Goal: Complete application form: Complete application form

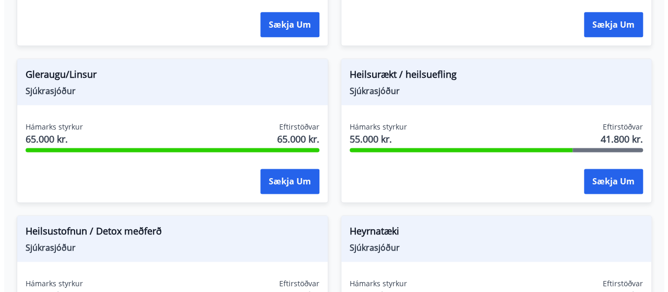
scroll to position [597, 0]
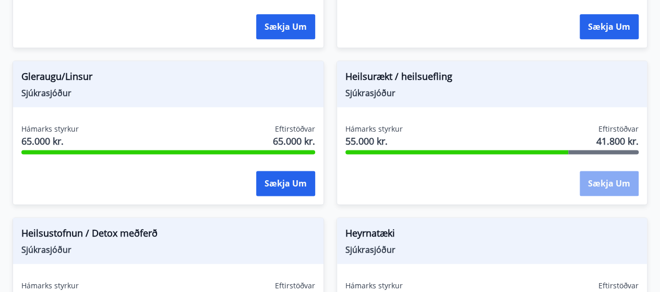
click at [600, 184] on button "Sækja um" at bounding box center [609, 183] width 59 height 25
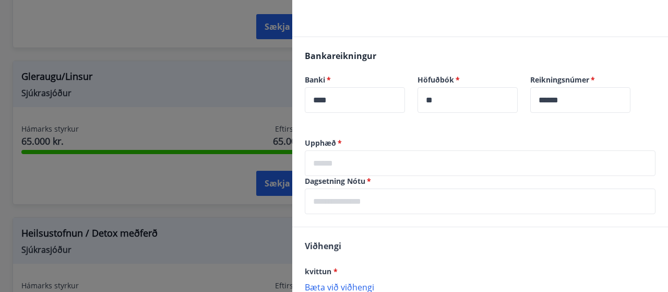
scroll to position [119, 0]
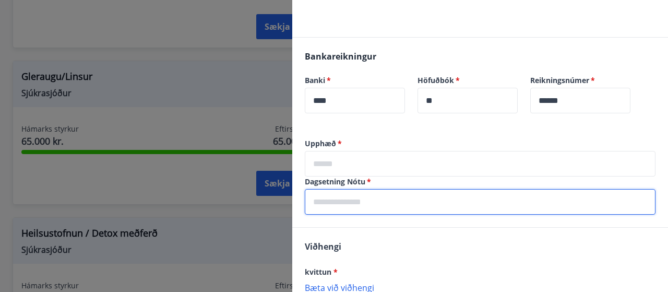
click at [363, 209] on input "text" at bounding box center [480, 202] width 351 height 26
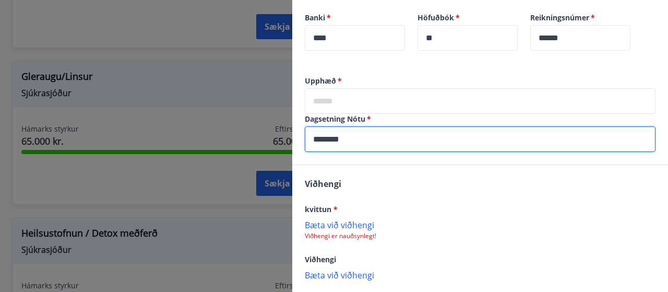
scroll to position [234, 0]
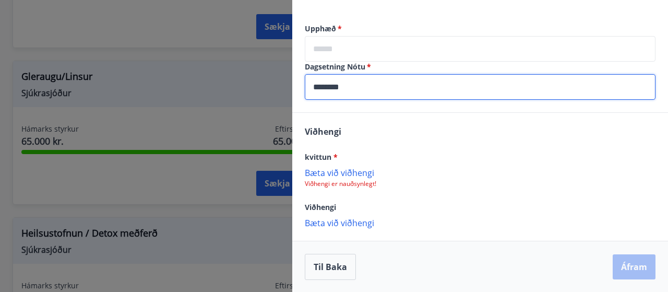
type input "********"
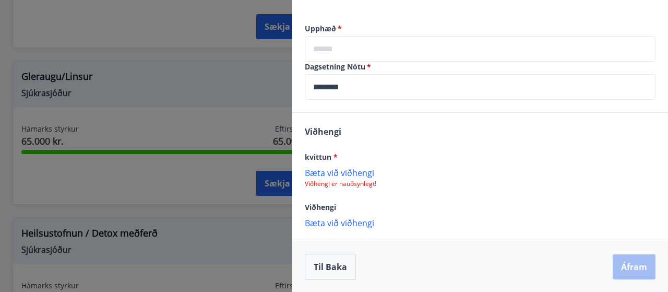
click at [350, 174] on p "Bæta við viðhengi" at bounding box center [480, 172] width 351 height 10
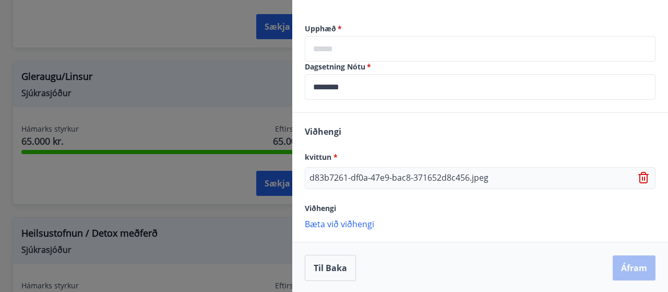
click at [360, 223] on p "Bæta við viðhengi" at bounding box center [480, 223] width 351 height 10
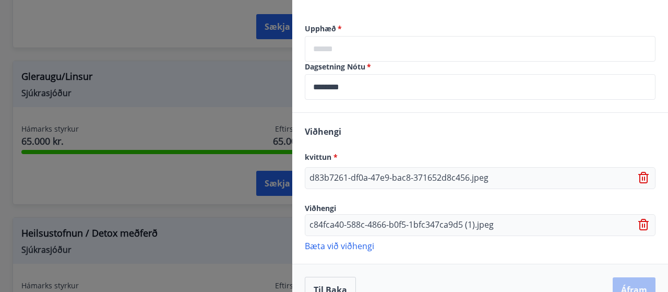
click at [639, 179] on icon at bounding box center [643, 177] width 10 height 11
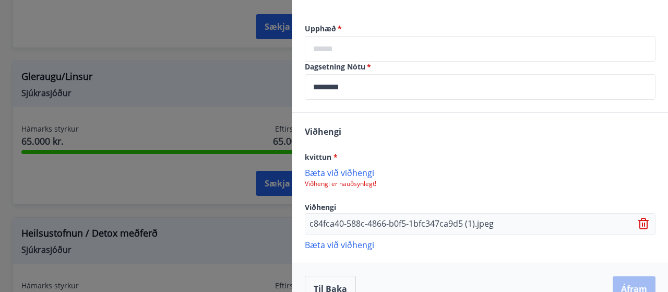
click at [366, 184] on p "Viðhengi er nauðsynlegt!" at bounding box center [480, 183] width 351 height 8
click at [329, 174] on p "Bæta við viðhengi" at bounding box center [480, 172] width 351 height 10
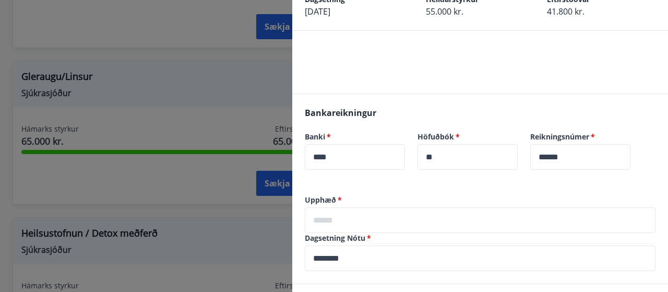
scroll to position [79, 0]
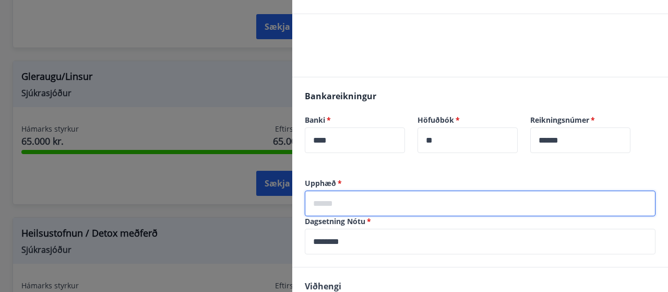
click at [425, 195] on input "text" at bounding box center [480, 203] width 351 height 26
type input "*"
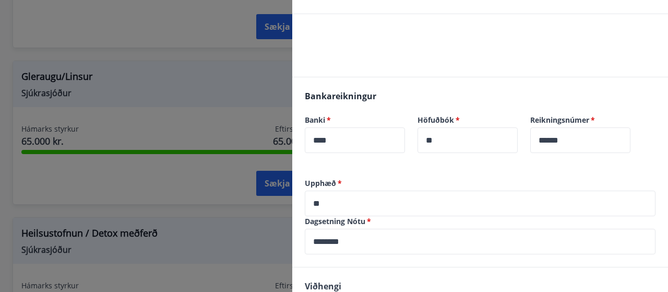
click at [406, 174] on div "Bankareikningur Banki   * **** ​ Höfuðbók   * ** ​ Reikningsnúmer   * ****** ​" at bounding box center [480, 127] width 376 height 101
click at [394, 216] on label "Dagsetning Nótu   *" at bounding box center [480, 221] width 351 height 10
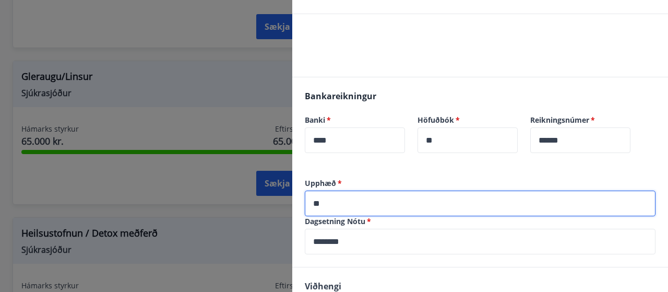
click at [375, 196] on input "**" at bounding box center [480, 203] width 351 height 26
type input "*"
click at [375, 196] on input "*" at bounding box center [480, 203] width 351 height 26
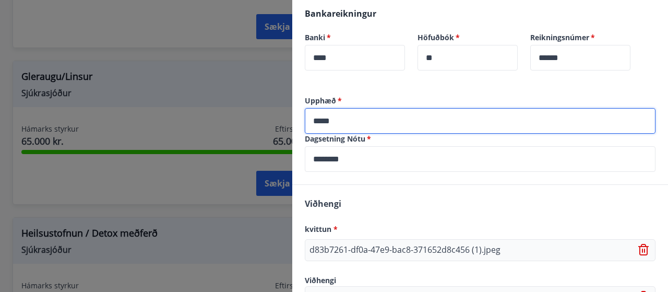
scroll to position [256, 0]
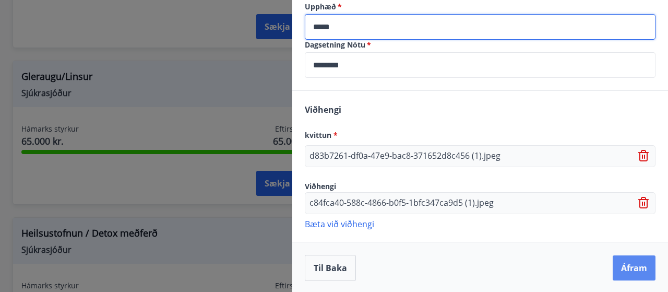
type input "*****"
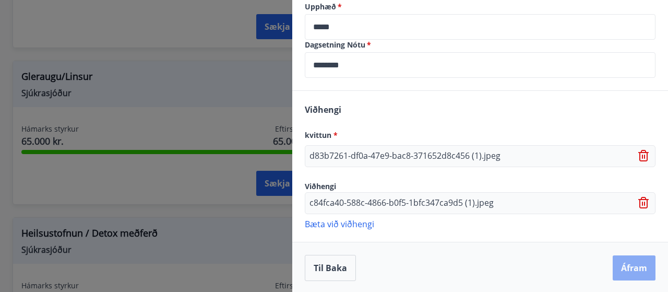
click at [631, 272] on button "Áfram" at bounding box center [633, 267] width 43 height 25
click at [622, 263] on button "Áfram" at bounding box center [633, 267] width 43 height 25
click at [631, 266] on button "Áfram" at bounding box center [633, 267] width 43 height 25
click at [621, 255] on button "Áfram" at bounding box center [633, 267] width 43 height 25
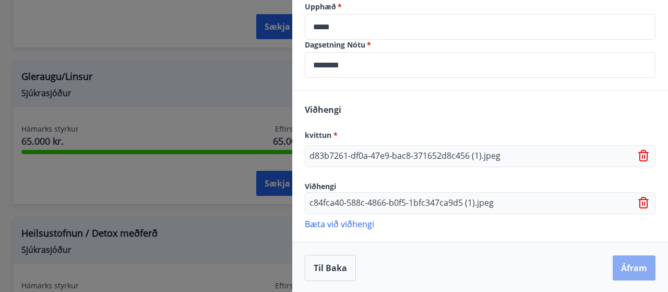
click at [621, 255] on button "Áfram" at bounding box center [633, 267] width 43 height 25
click at [618, 262] on button "Áfram" at bounding box center [633, 267] width 43 height 25
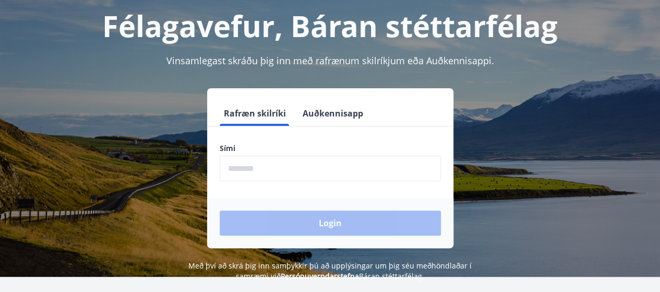
scroll to position [57, 0]
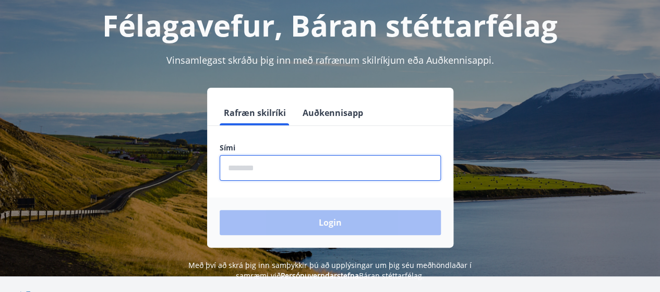
click at [328, 174] on input "phone" at bounding box center [330, 168] width 221 height 26
type input "********"
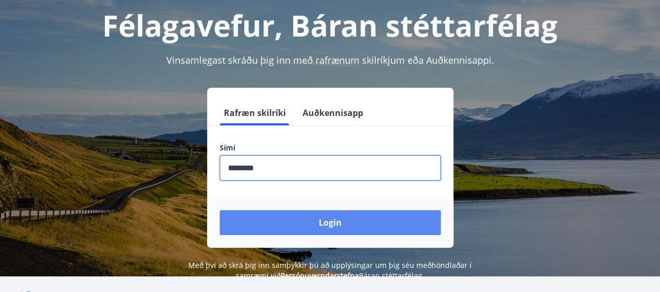
click at [316, 226] on button "Login" at bounding box center [330, 222] width 221 height 25
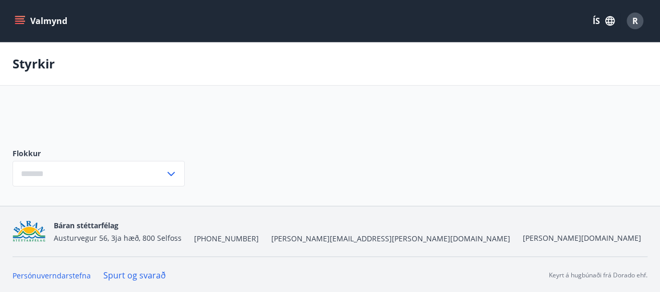
type input "***"
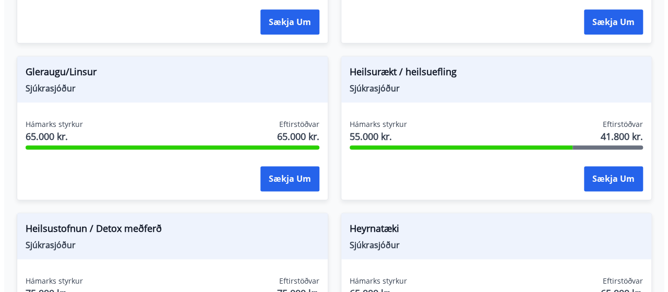
scroll to position [603, 0]
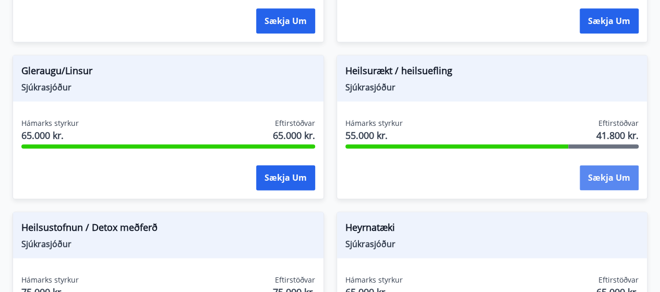
click at [629, 183] on button "Sækja um" at bounding box center [609, 177] width 59 height 25
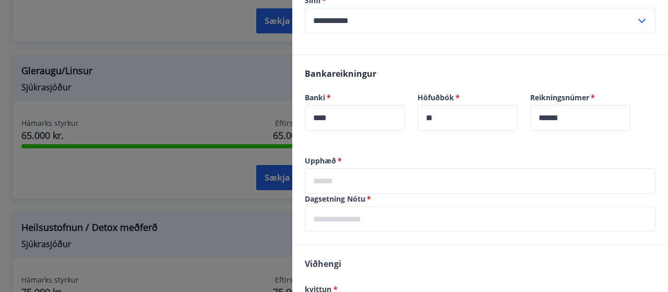
scroll to position [195, 0]
click at [402, 184] on input "text" at bounding box center [480, 180] width 351 height 26
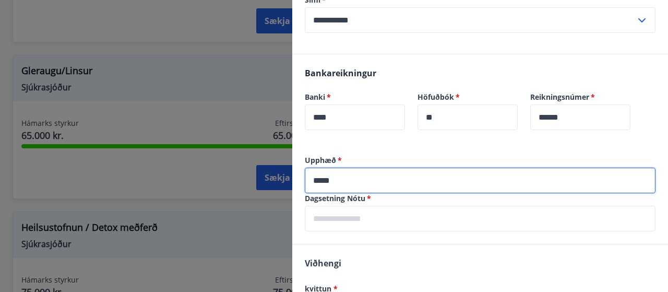
type input "*****"
click at [378, 218] on input "text" at bounding box center [480, 219] width 351 height 26
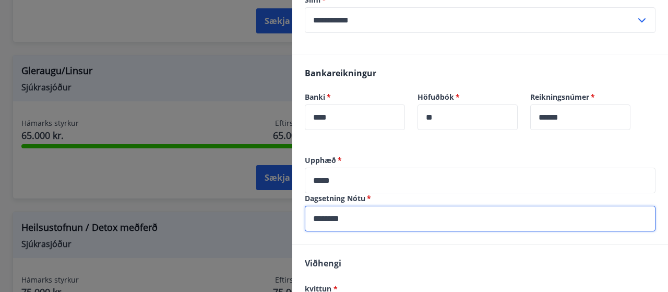
scroll to position [327, 0]
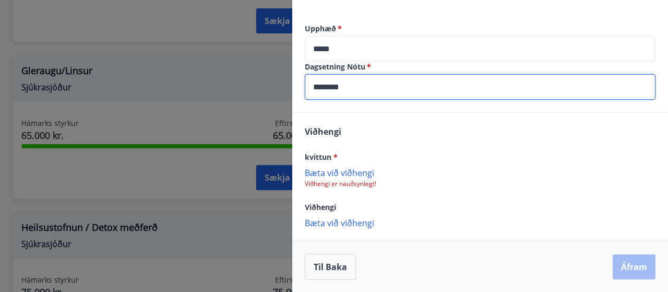
type input "********"
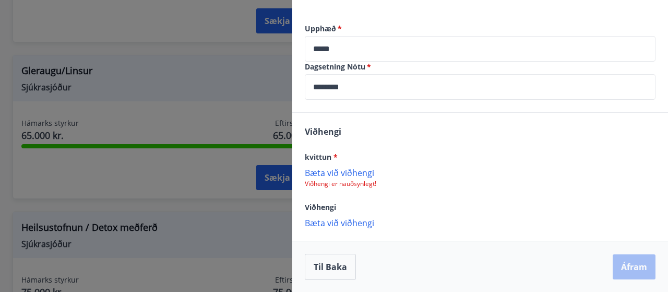
click at [346, 174] on p "Bæta við viðhengi" at bounding box center [480, 172] width 351 height 10
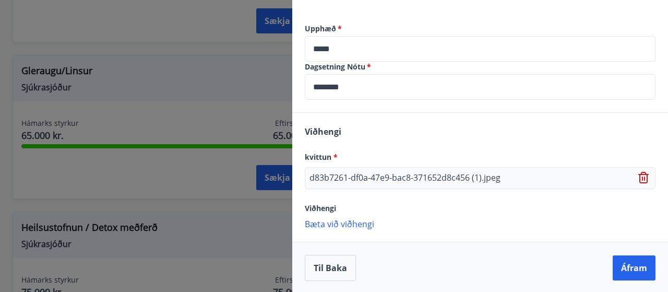
click at [334, 221] on p "Bæta við viðhengi" at bounding box center [480, 223] width 351 height 10
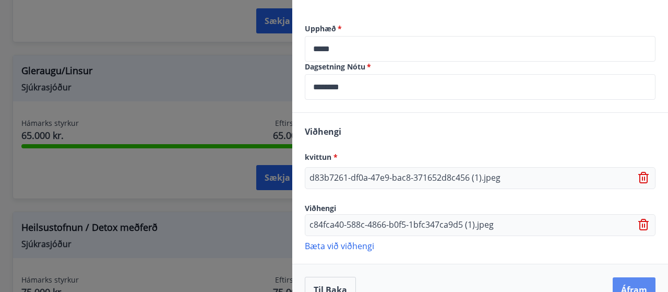
click at [625, 282] on button "Áfram" at bounding box center [633, 289] width 43 height 25
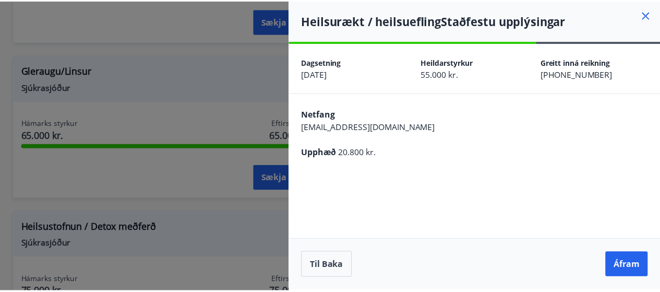
scroll to position [0, 0]
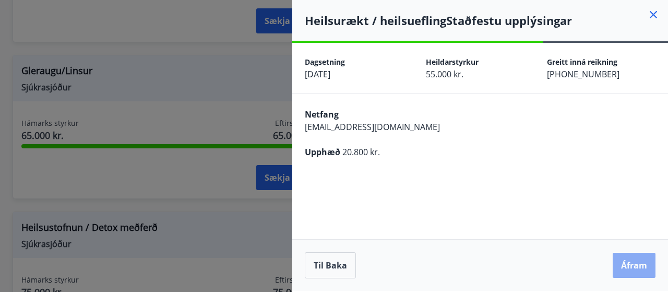
click at [630, 256] on button "Áfram" at bounding box center [633, 264] width 43 height 25
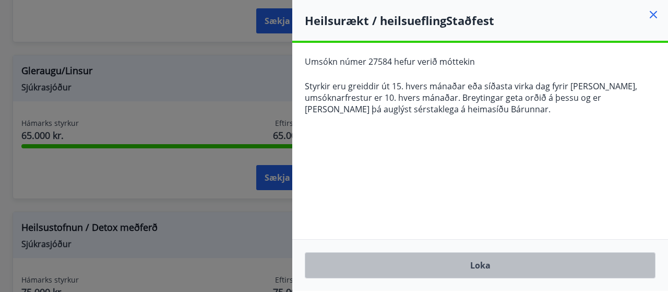
click at [527, 257] on button "Loka" at bounding box center [480, 265] width 351 height 26
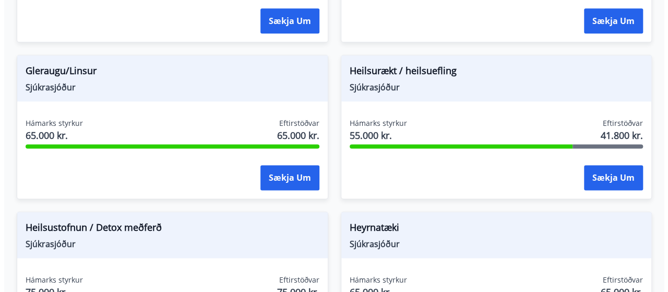
scroll to position [610, 0]
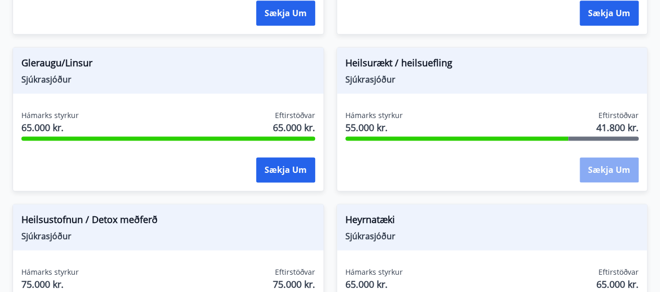
click at [607, 170] on button "Sækja um" at bounding box center [609, 169] width 59 height 25
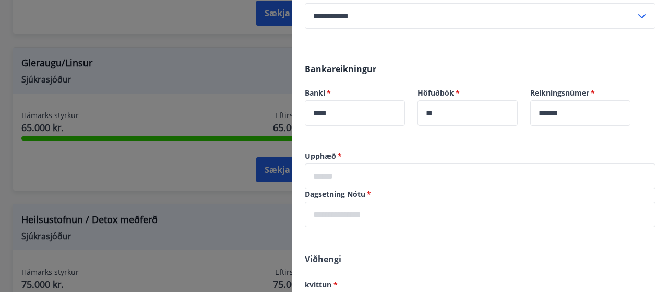
scroll to position [201, 0]
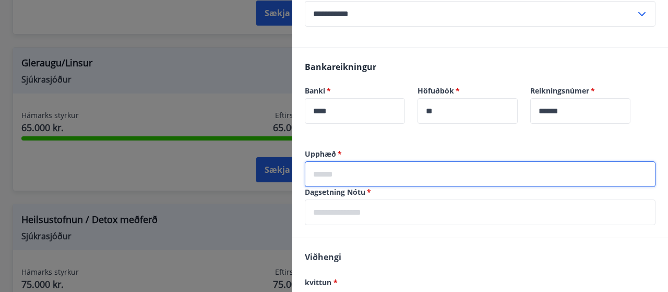
click at [470, 165] on input "text" at bounding box center [480, 174] width 351 height 26
type input "*****"
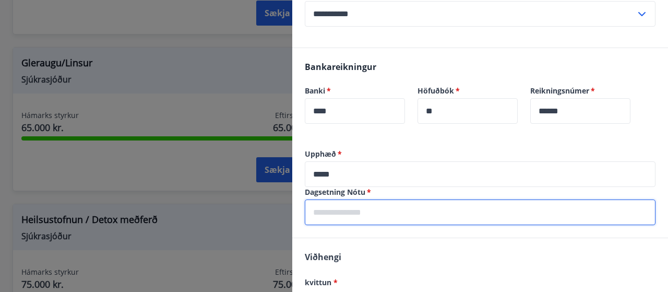
click at [423, 211] on input "text" at bounding box center [480, 212] width 351 height 26
type input "********"
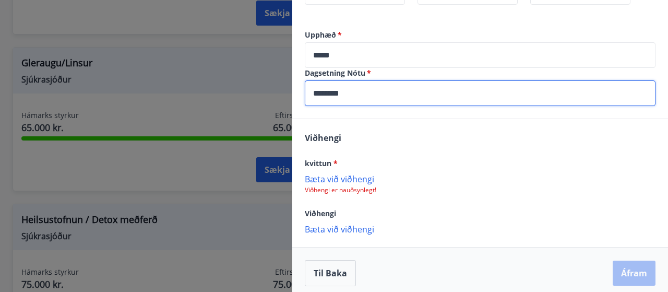
scroll to position [327, 0]
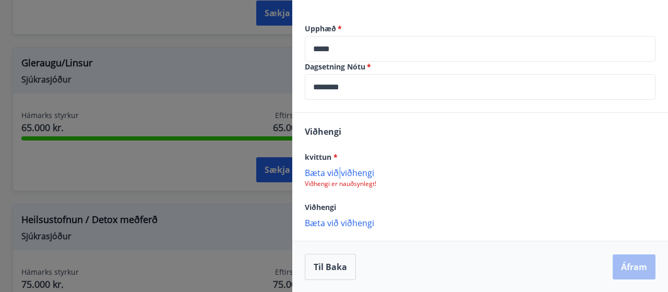
drag, startPoint x: 340, startPoint y: 178, endPoint x: 336, endPoint y: 171, distance: 8.2
click at [336, 171] on div "Bæta við viðhengi Viðhengi er nauðsynlegt!" at bounding box center [480, 177] width 351 height 21
click at [336, 171] on p "Bæta við viðhengi" at bounding box center [480, 172] width 351 height 10
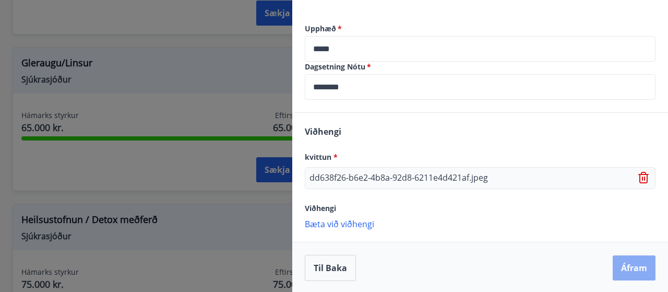
click at [615, 259] on button "Áfram" at bounding box center [633, 267] width 43 height 25
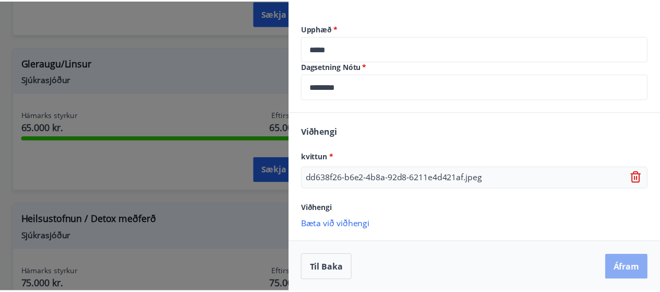
scroll to position [0, 0]
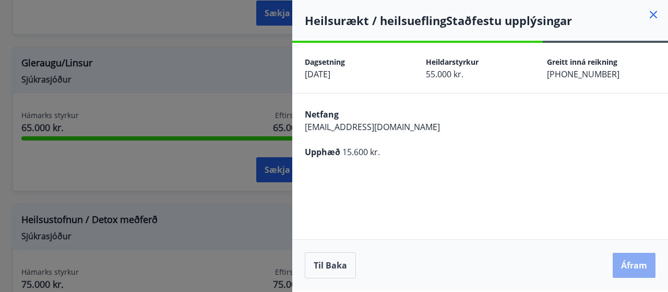
click at [639, 270] on button "Áfram" at bounding box center [633, 264] width 43 height 25
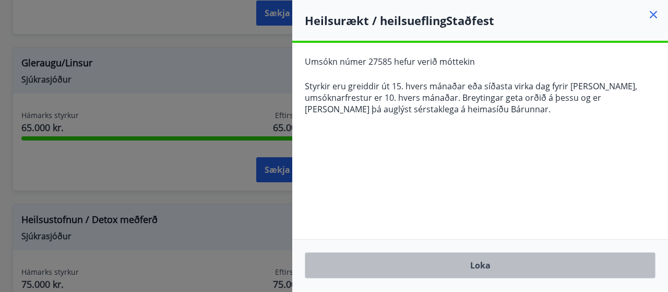
click at [524, 258] on button "Loka" at bounding box center [480, 265] width 351 height 26
